Goal: Navigation & Orientation: Find specific page/section

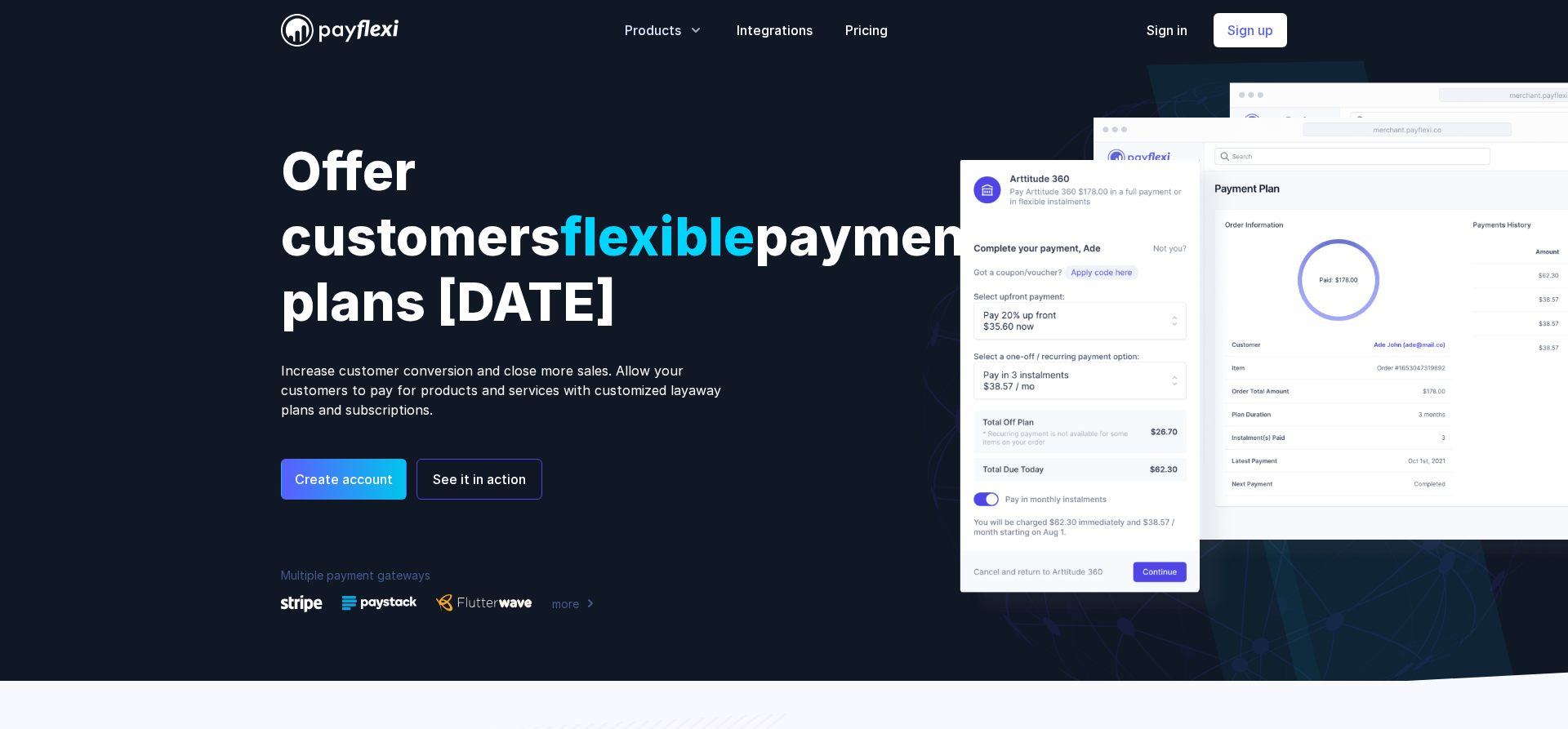
click at [693, 26] on icon "button" at bounding box center [695, 30] width 16 height 16
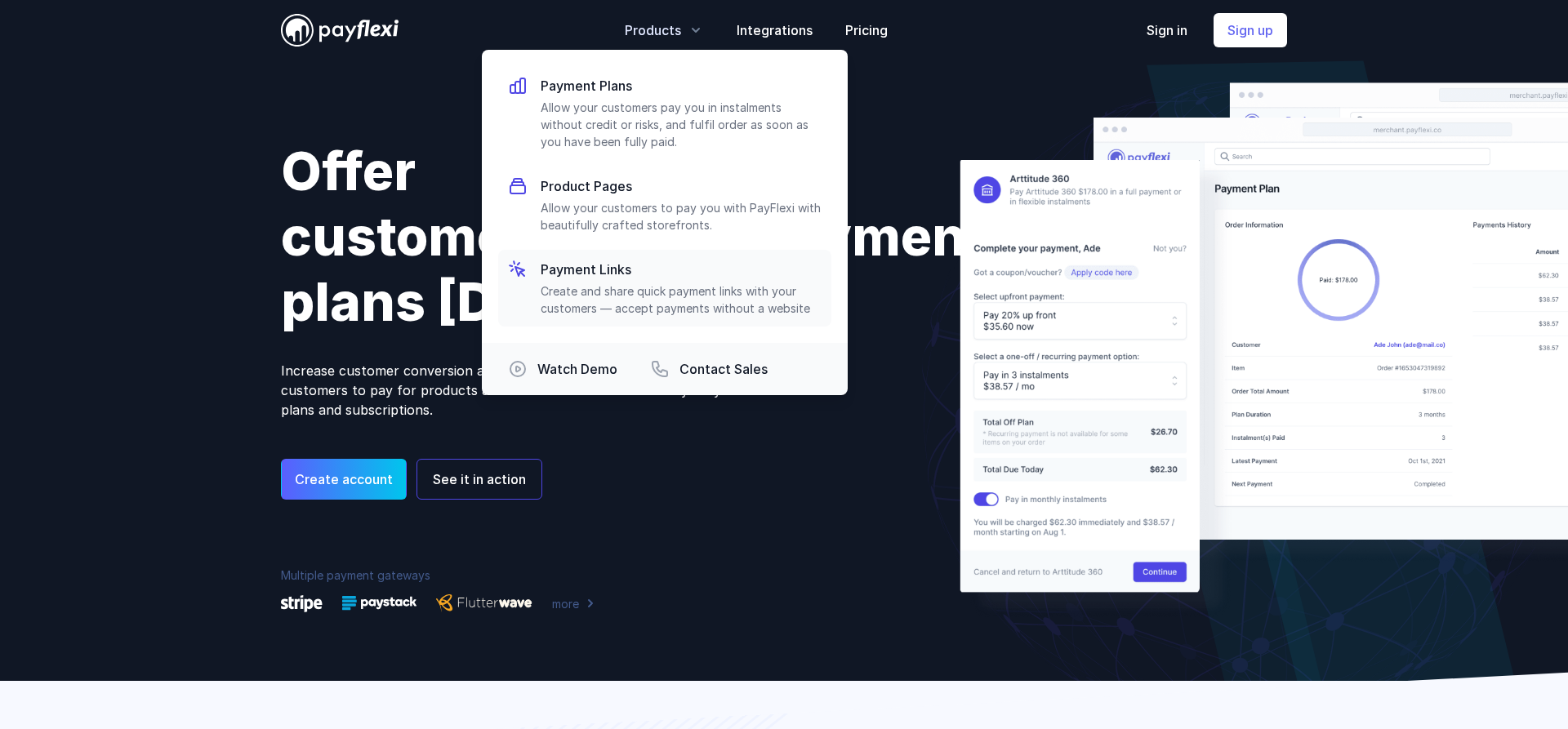
click at [685, 288] on p "Create and share quick payment links with your customers — accept payments with…" at bounding box center [681, 300] width 281 height 35
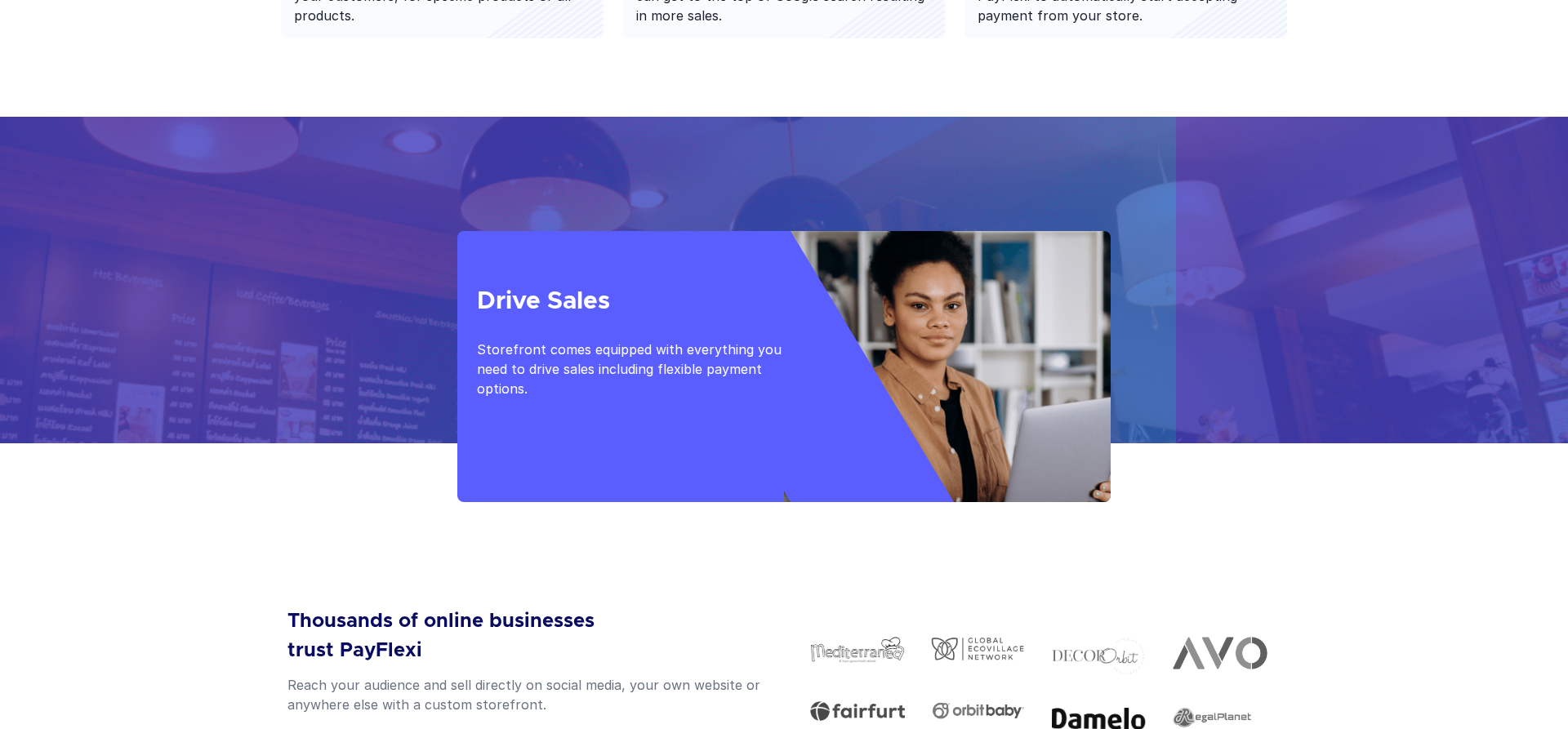
scroll to position [1480, 0]
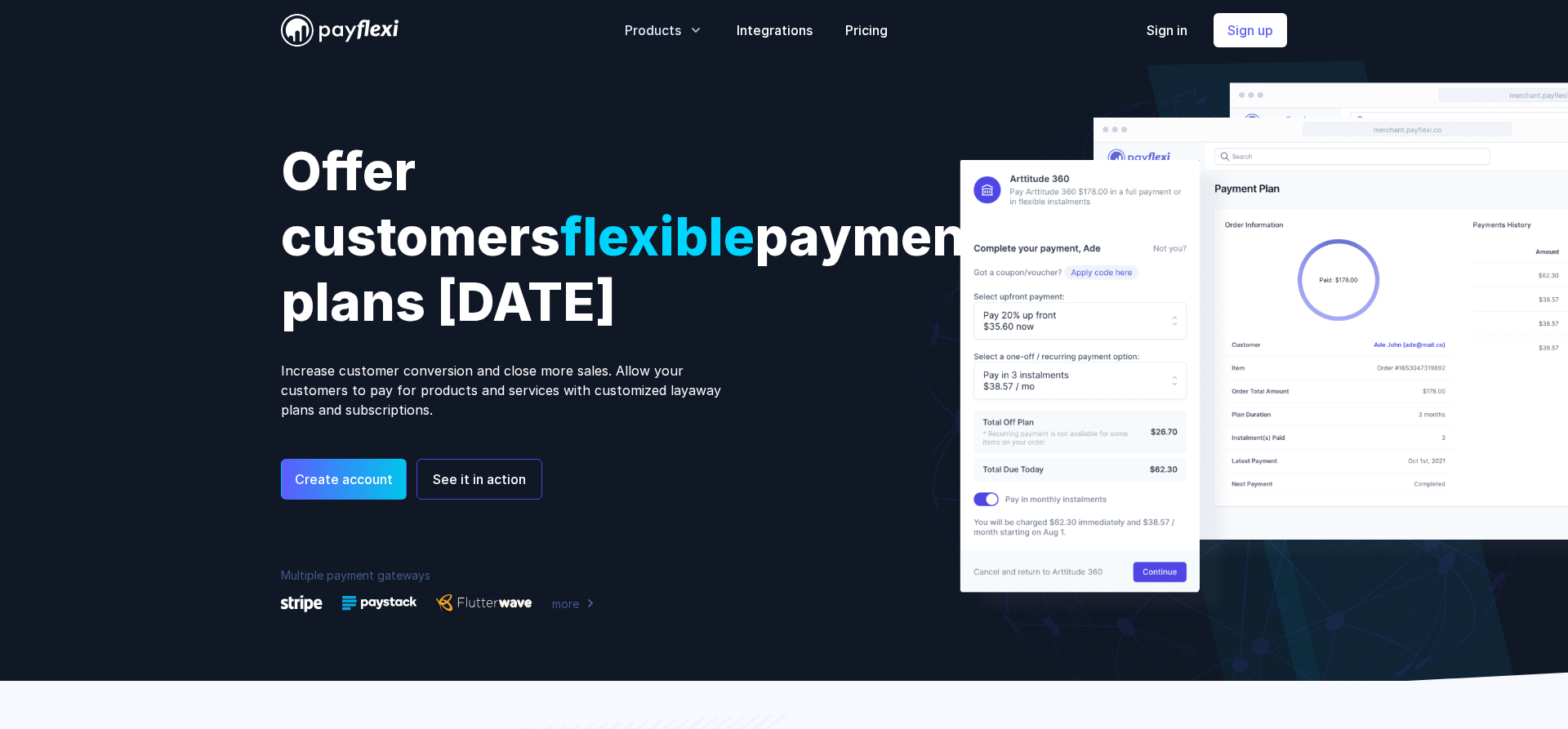
click at [683, 28] on button "Products" at bounding box center [664, 30] width 79 height 20
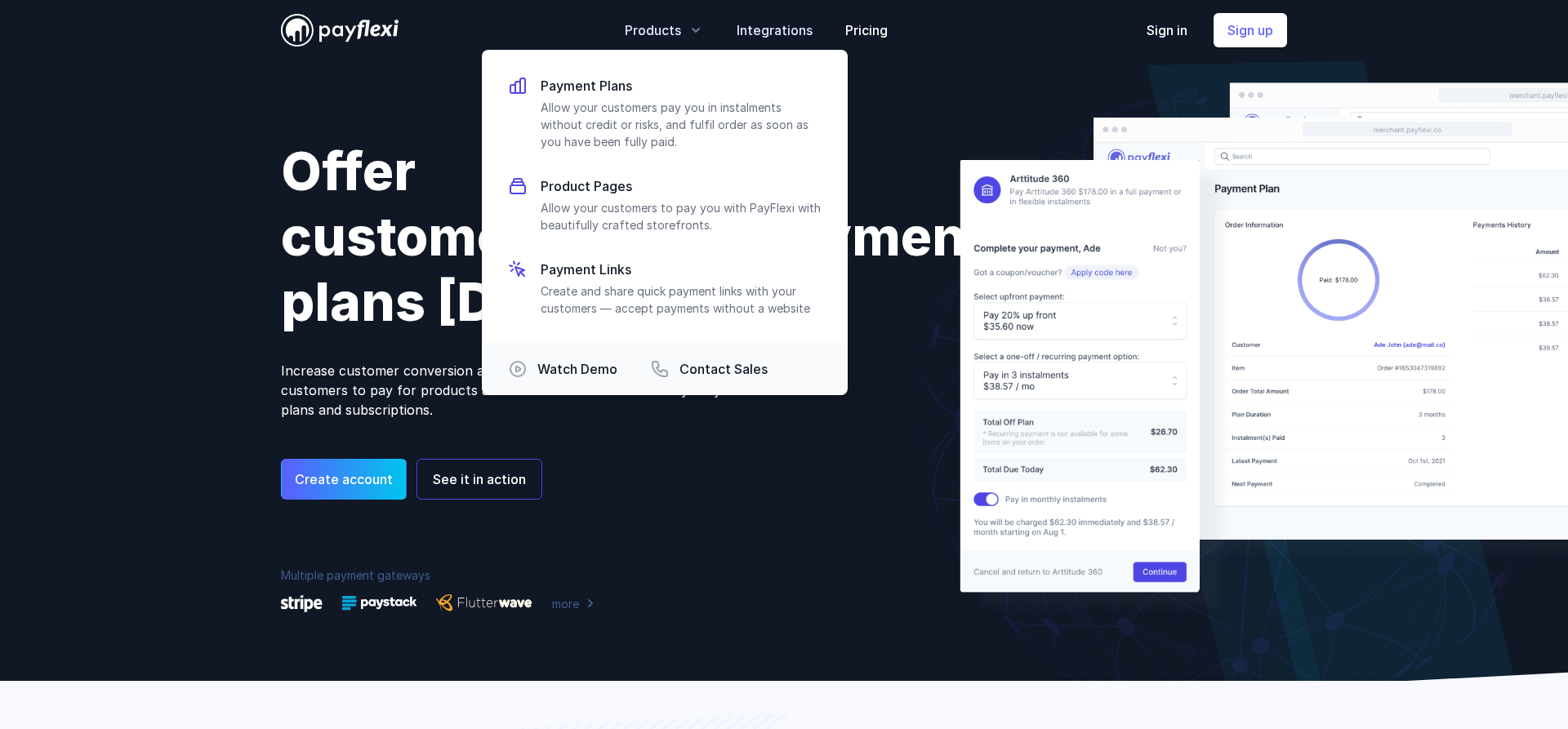
click at [781, 26] on link "Integrations" at bounding box center [774, 30] width 76 height 20
